Goal: Task Accomplishment & Management: Use online tool/utility

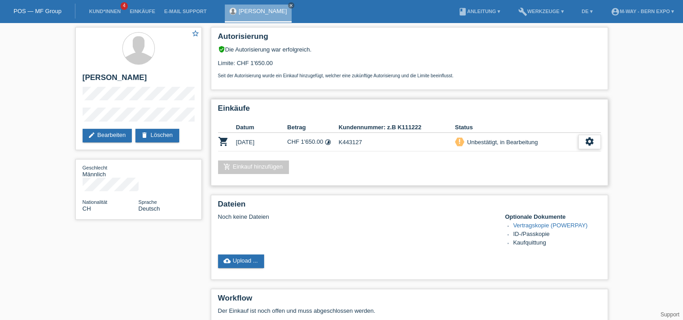
click at [591, 144] on icon "settings" at bounding box center [590, 141] width 10 height 10
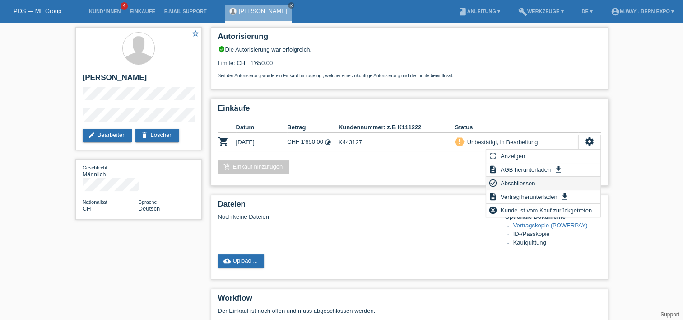
click at [536, 186] on span "Abschliessen" at bounding box center [517, 182] width 37 height 11
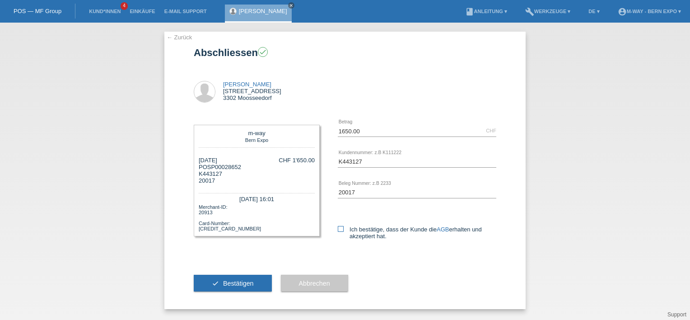
click at [341, 228] on icon at bounding box center [341, 229] width 6 height 6
click at [341, 228] on input "Ich bestätige, dass der Kunde die AGB erhalten und akzeptiert hat." at bounding box center [341, 229] width 6 height 6
checkbox input "true"
click at [235, 287] on button "check Bestätigen" at bounding box center [233, 282] width 78 height 17
